Goal: Information Seeking & Learning: Learn about a topic

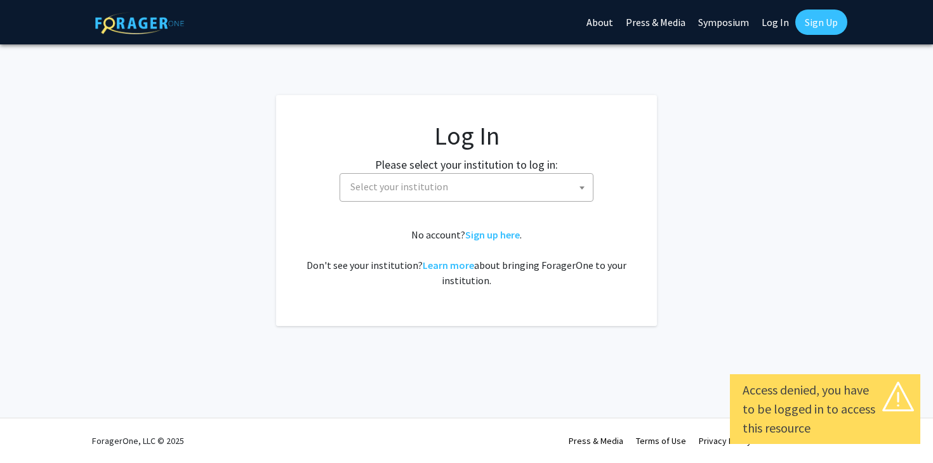
select select
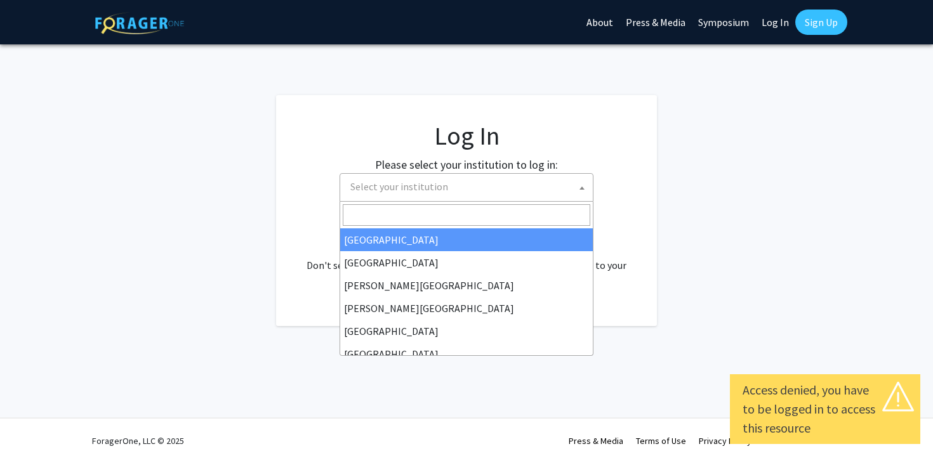
click at [520, 179] on span "Select your institution" at bounding box center [468, 187] width 247 height 26
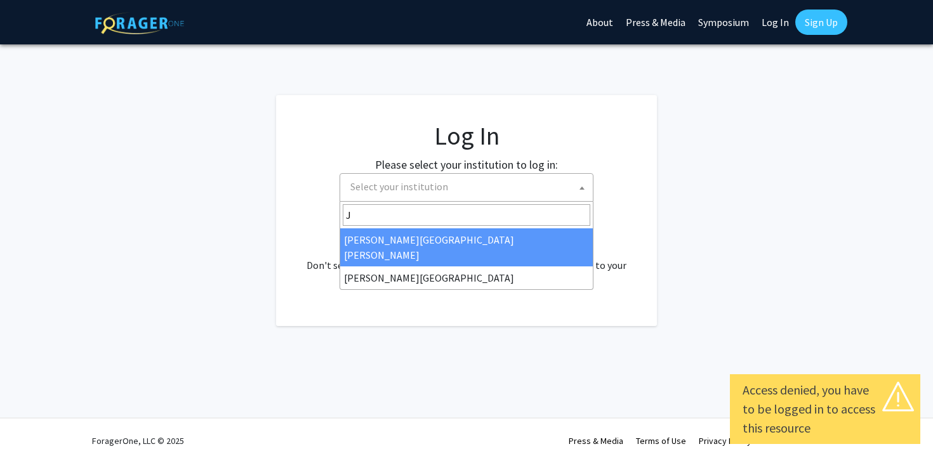
type input "J"
select select "1"
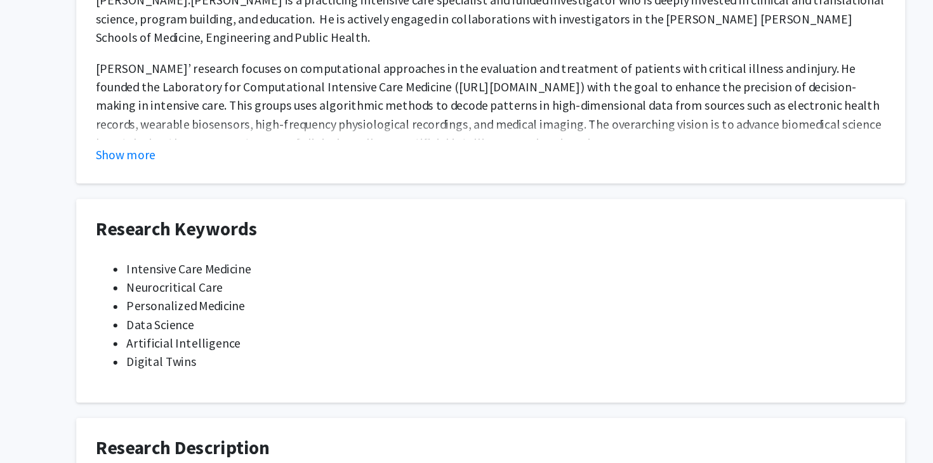
scroll to position [487, 0]
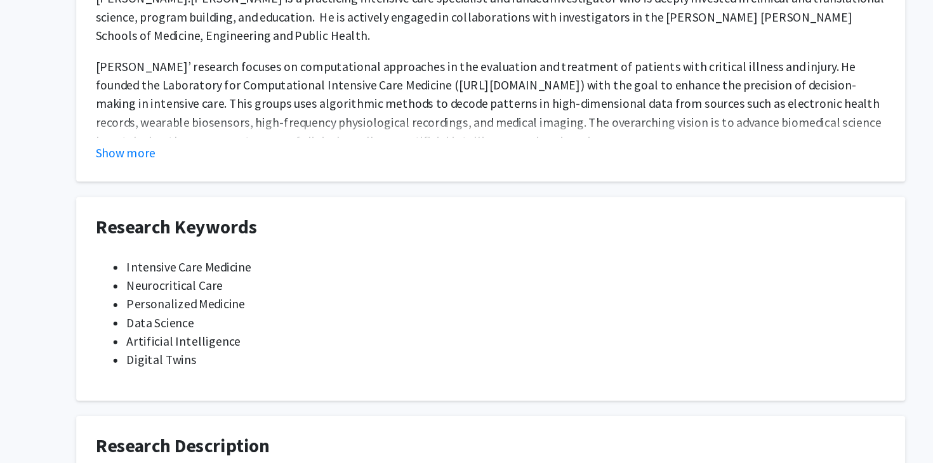
click at [213, 311] on span "Neurocritical Care" at bounding box center [207, 317] width 79 height 13
click at [400, 355] on li "Artificial Intelligence" at bounding box center [479, 362] width 622 height 15
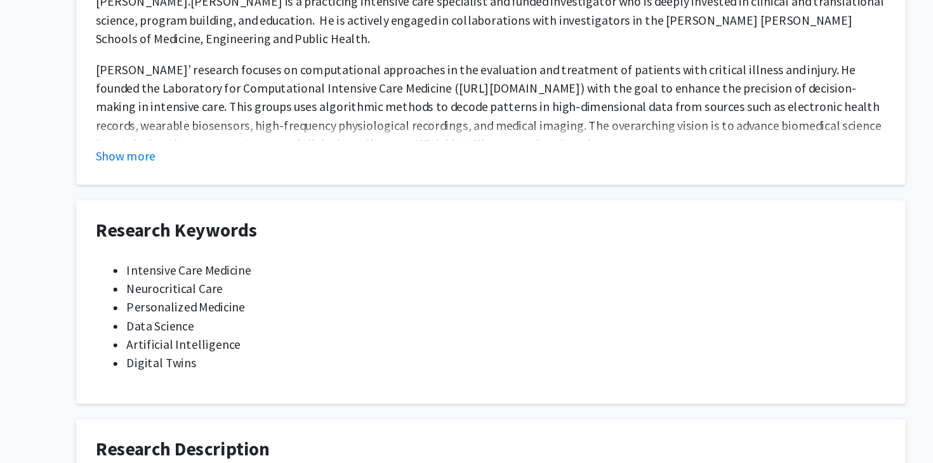
scroll to position [0, 0]
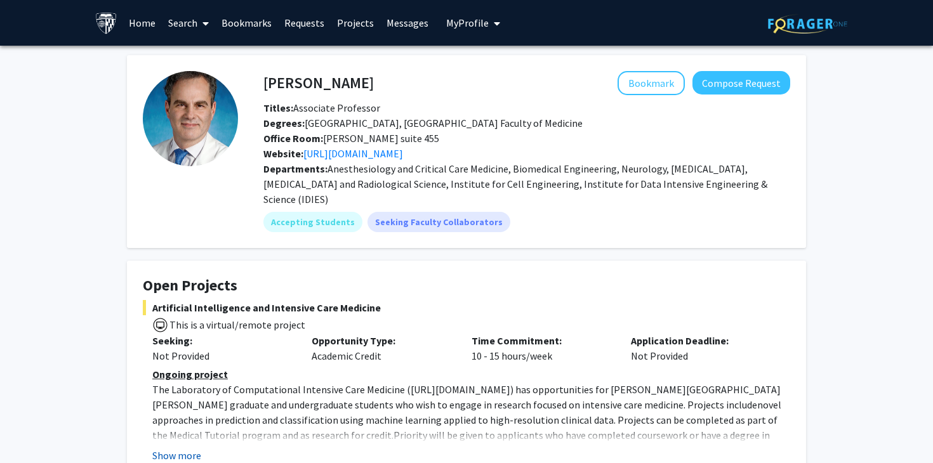
click at [188, 448] on button "Show more" at bounding box center [176, 455] width 49 height 15
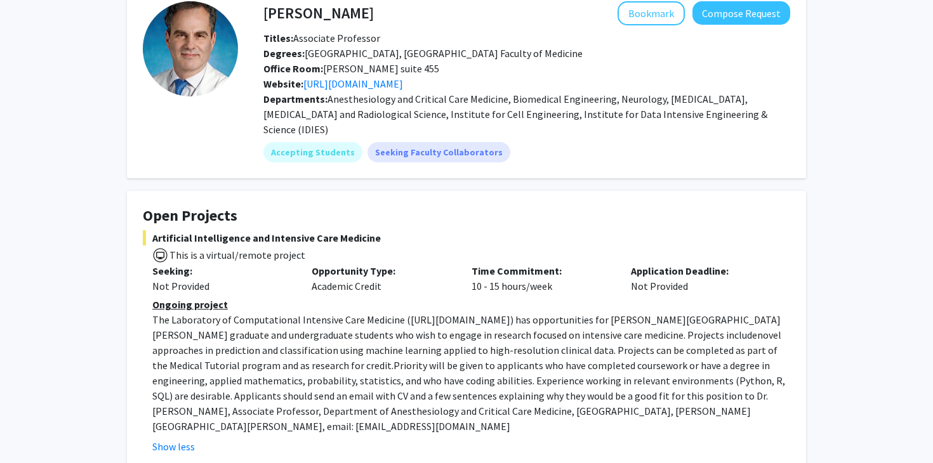
scroll to position [73, 0]
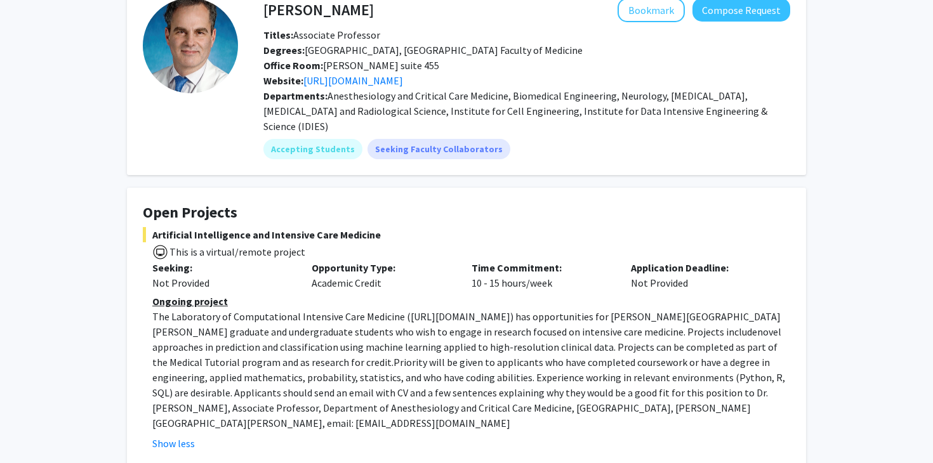
click at [462, 320] on span ") has opportunities for Johns Hopkins University graduate and undergraduate stu…" at bounding box center [466, 324] width 628 height 28
click at [515, 343] on p "The Laboratory of Computational Intensive Care Medicine ( https://lcicm.jhmi.ed…" at bounding box center [471, 370] width 638 height 122
